Goal: Information Seeking & Learning: Learn about a topic

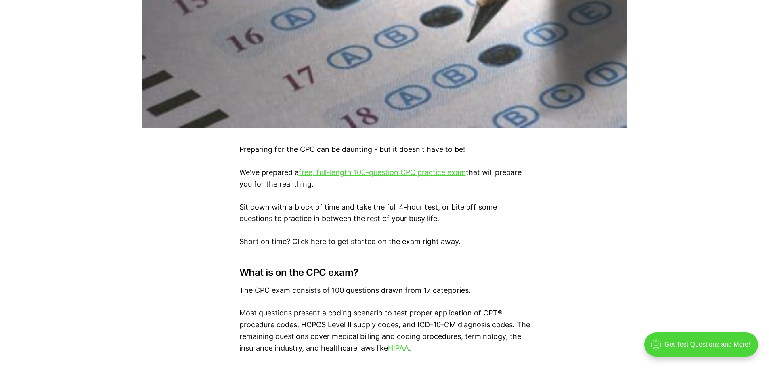
scroll to position [404, 0]
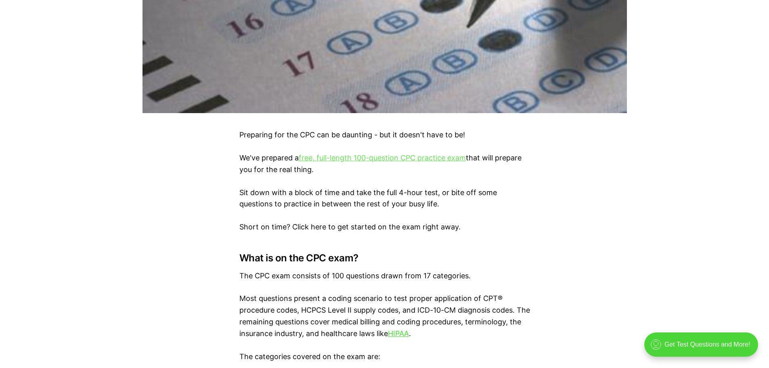
click at [454, 159] on link "free, full-length 100-question CPC practice exam" at bounding box center [382, 157] width 167 height 8
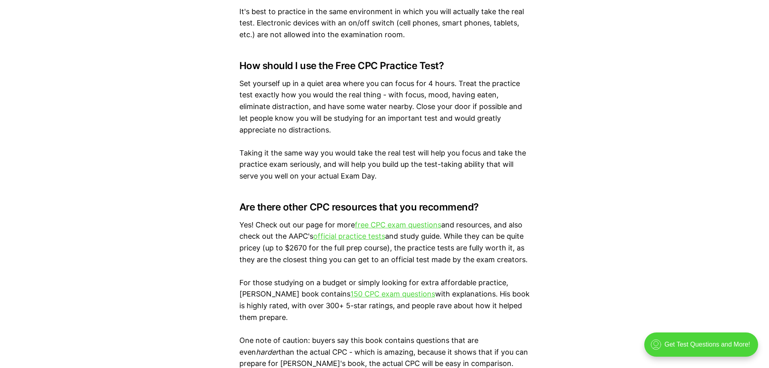
scroll to position [1252, 0]
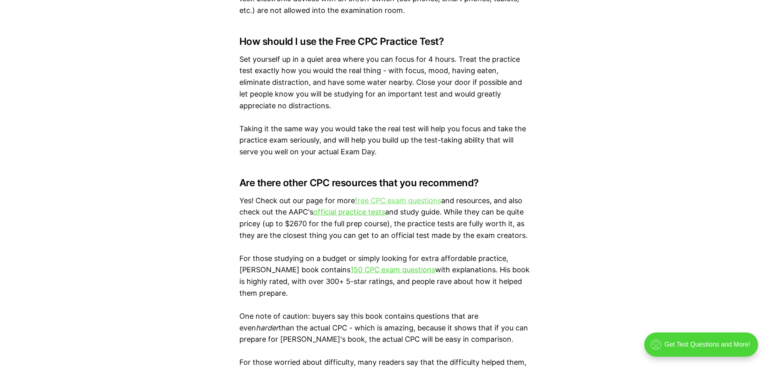
click at [427, 203] on link "free CPC exam questions" at bounding box center [398, 200] width 86 height 8
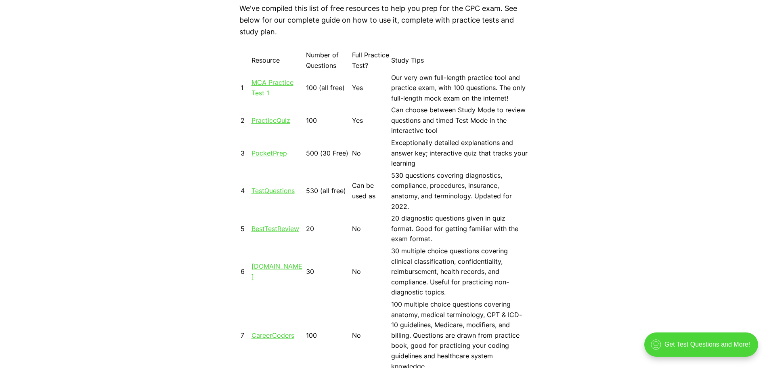
scroll to position [686, 0]
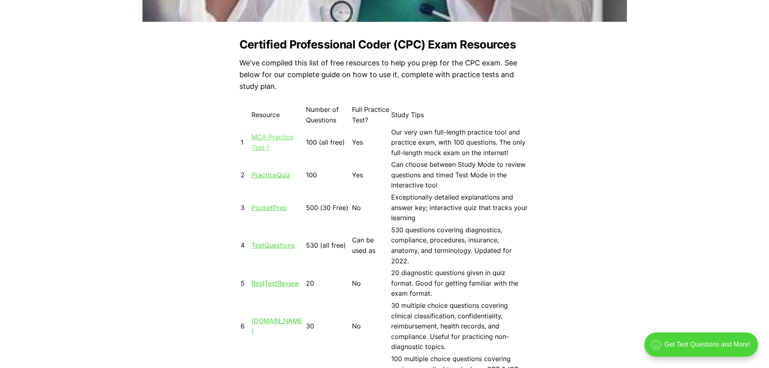
click at [268, 139] on link "MCA Practice Test 1" at bounding box center [273, 142] width 42 height 19
